Goal: Information Seeking & Learning: Check status

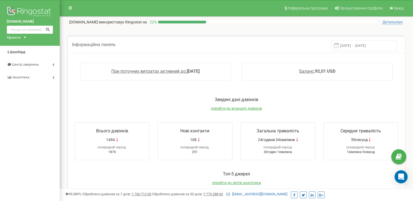
click at [363, 45] on input "15.08.2025 - 22.08.2025" at bounding box center [365, 45] width 66 height 11
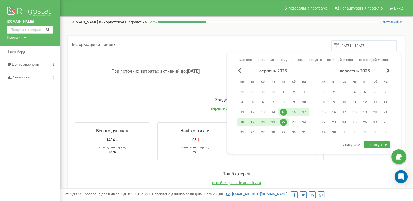
click at [281, 118] on div "22" at bounding box center [284, 122] width 10 height 8
click at [372, 143] on span "Застосувати" at bounding box center [377, 144] width 21 height 5
type input "22.08.2025 - 22.08.2025"
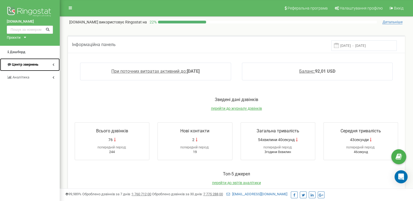
click at [40, 61] on link "Центр звернень" at bounding box center [30, 64] width 60 height 13
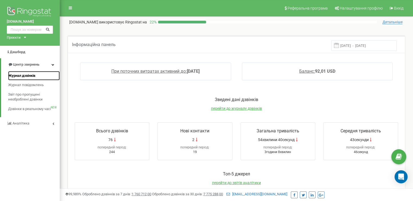
click at [36, 76] on link "Журнал дзвінків" at bounding box center [34, 76] width 52 height 10
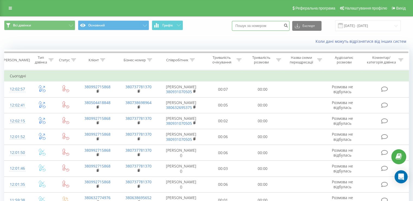
click at [257, 26] on input at bounding box center [261, 26] width 58 height 10
paste input "0733062869"
type input "0733062869"
click at [288, 26] on icon "submit" at bounding box center [286, 24] width 5 height 3
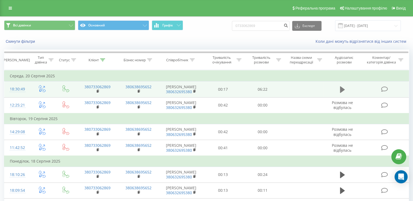
click at [340, 89] on icon at bounding box center [342, 90] width 5 height 8
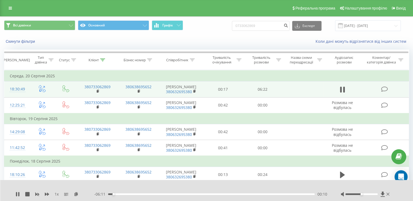
click at [184, 193] on div "- 06:11 00:10 00:10" at bounding box center [210, 193] width 233 height 5
click at [185, 194] on div "02:21" at bounding box center [211, 194] width 207 height 2
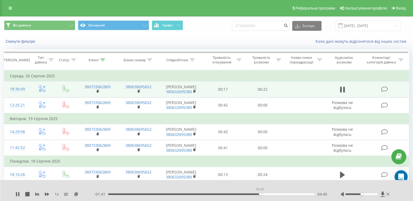
click at [260, 194] on div "04:40" at bounding box center [211, 194] width 207 height 2
click at [281, 194] on div "04:48" at bounding box center [211, 194] width 207 height 2
click at [357, 194] on div at bounding box center [362, 194] width 32 height 2
click at [359, 193] on div at bounding box center [362, 194] width 32 height 2
click at [19, 193] on icon at bounding box center [18, 194] width 1 height 4
